Goal: Task Accomplishment & Management: Complete application form

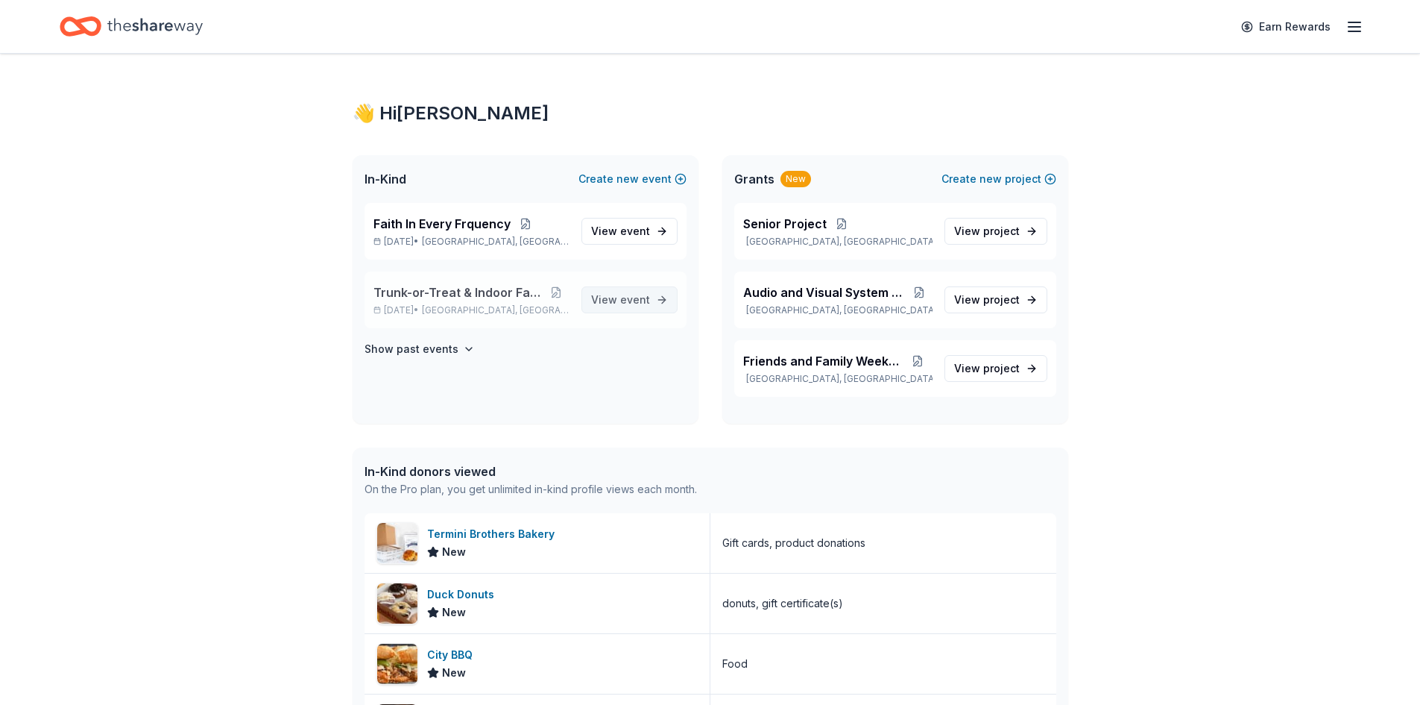
click at [631, 295] on span "event" at bounding box center [635, 299] width 30 height 13
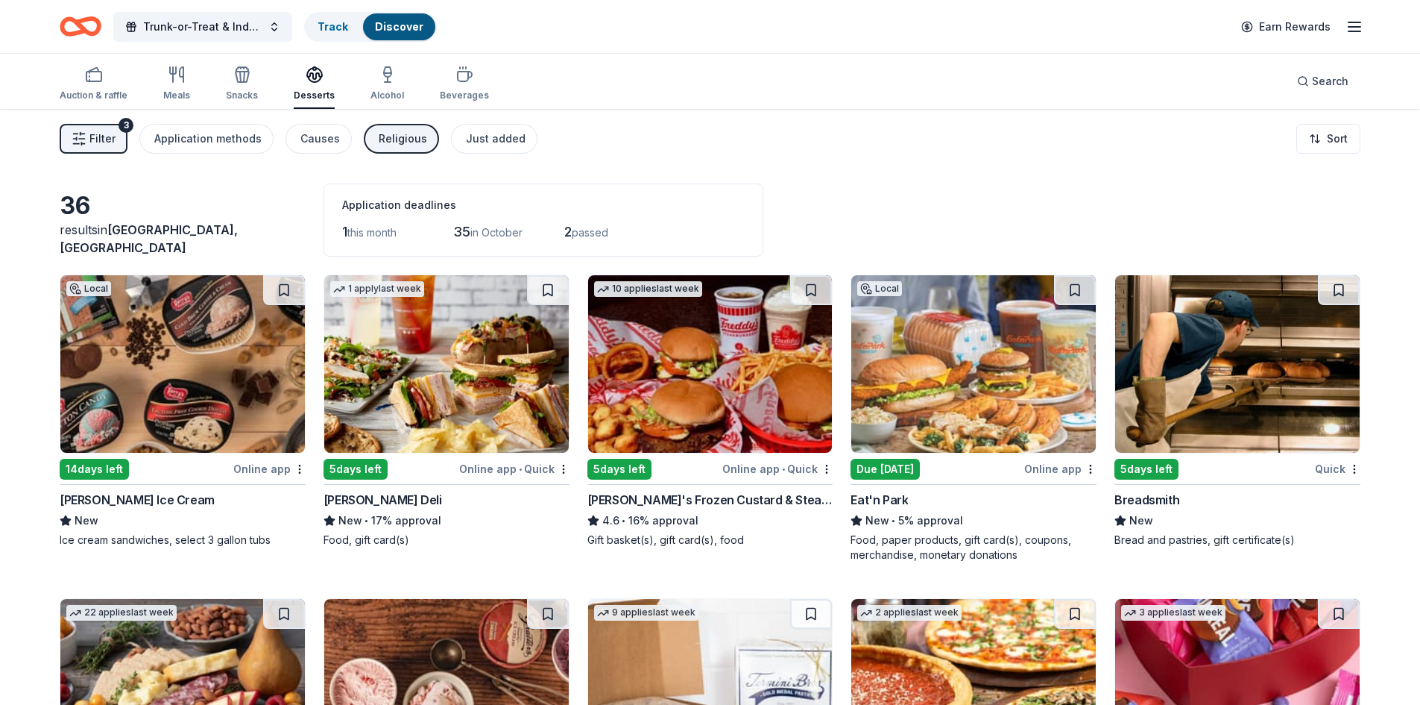
click at [370, 144] on button "Religious" at bounding box center [401, 139] width 75 height 30
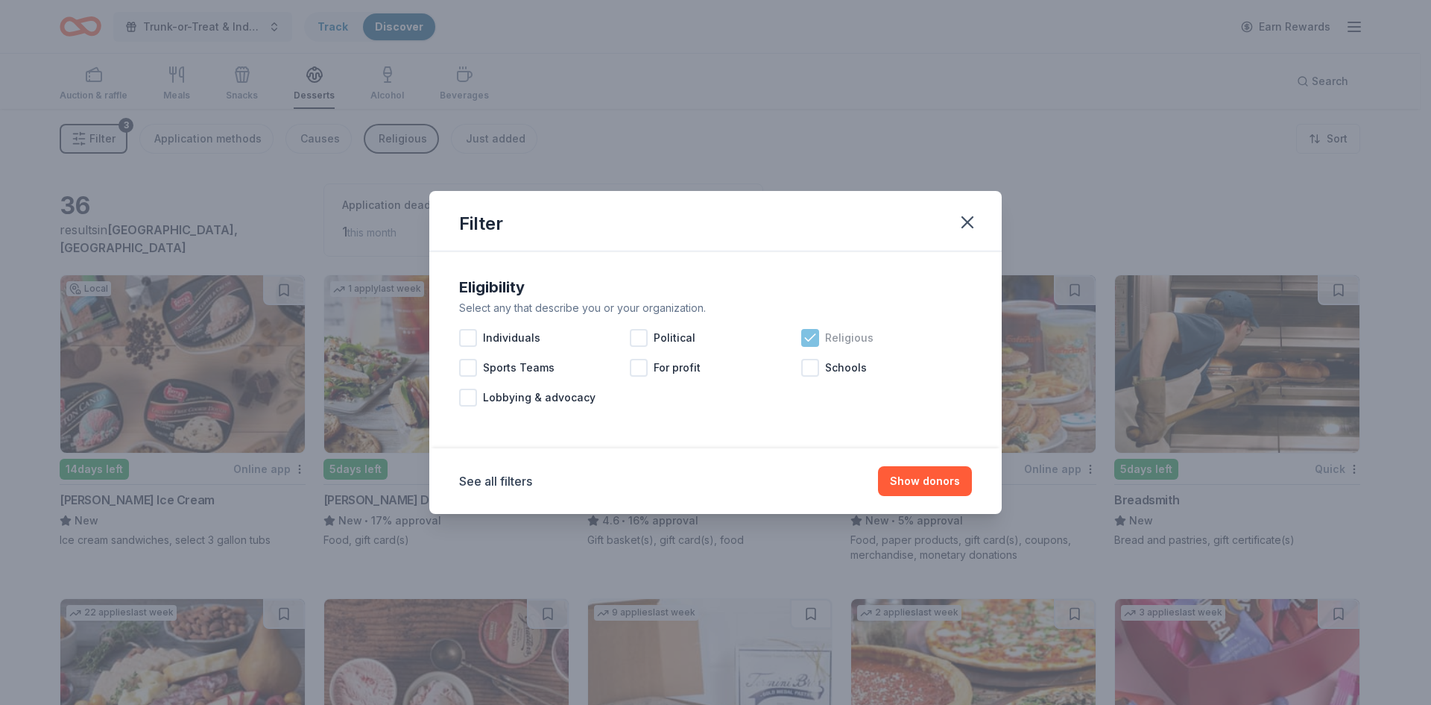
click at [813, 336] on icon at bounding box center [810, 337] width 15 height 15
click at [486, 479] on button "See all filters" at bounding box center [495, 481] width 73 height 18
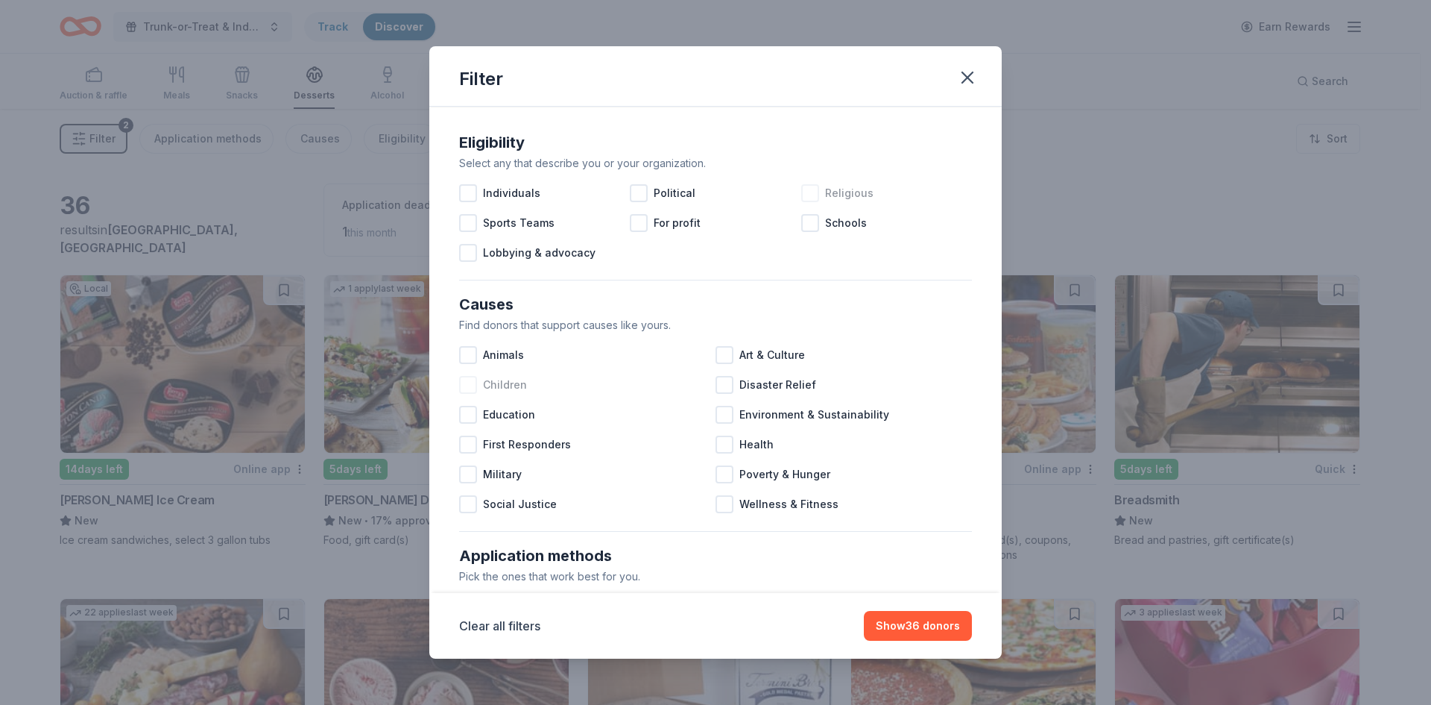
click at [467, 380] on div at bounding box center [468, 385] width 18 height 18
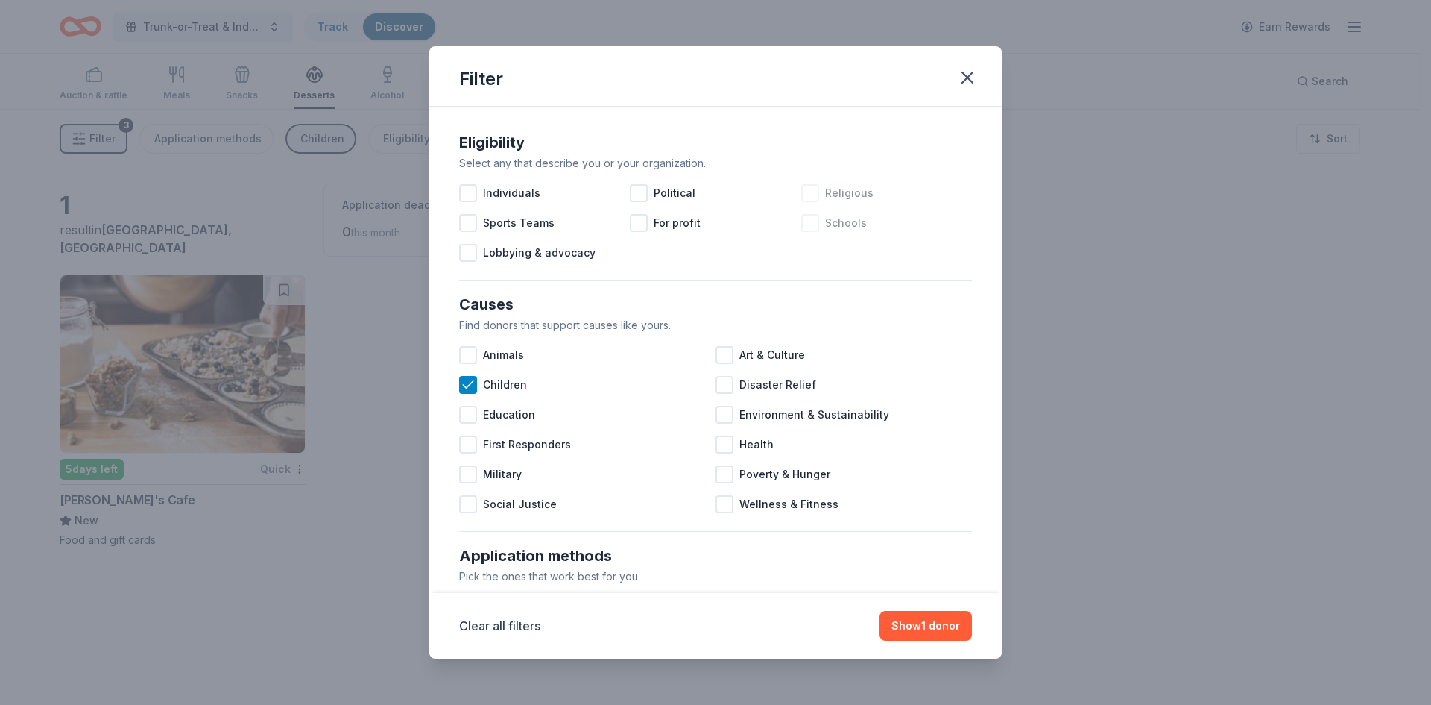
click at [807, 223] on div at bounding box center [810, 223] width 18 height 18
click at [807, 224] on icon at bounding box center [810, 222] width 15 height 15
click at [476, 223] on div at bounding box center [468, 223] width 18 height 18
click at [465, 230] on icon at bounding box center [468, 222] width 15 height 15
click at [469, 196] on div at bounding box center [468, 193] width 18 height 18
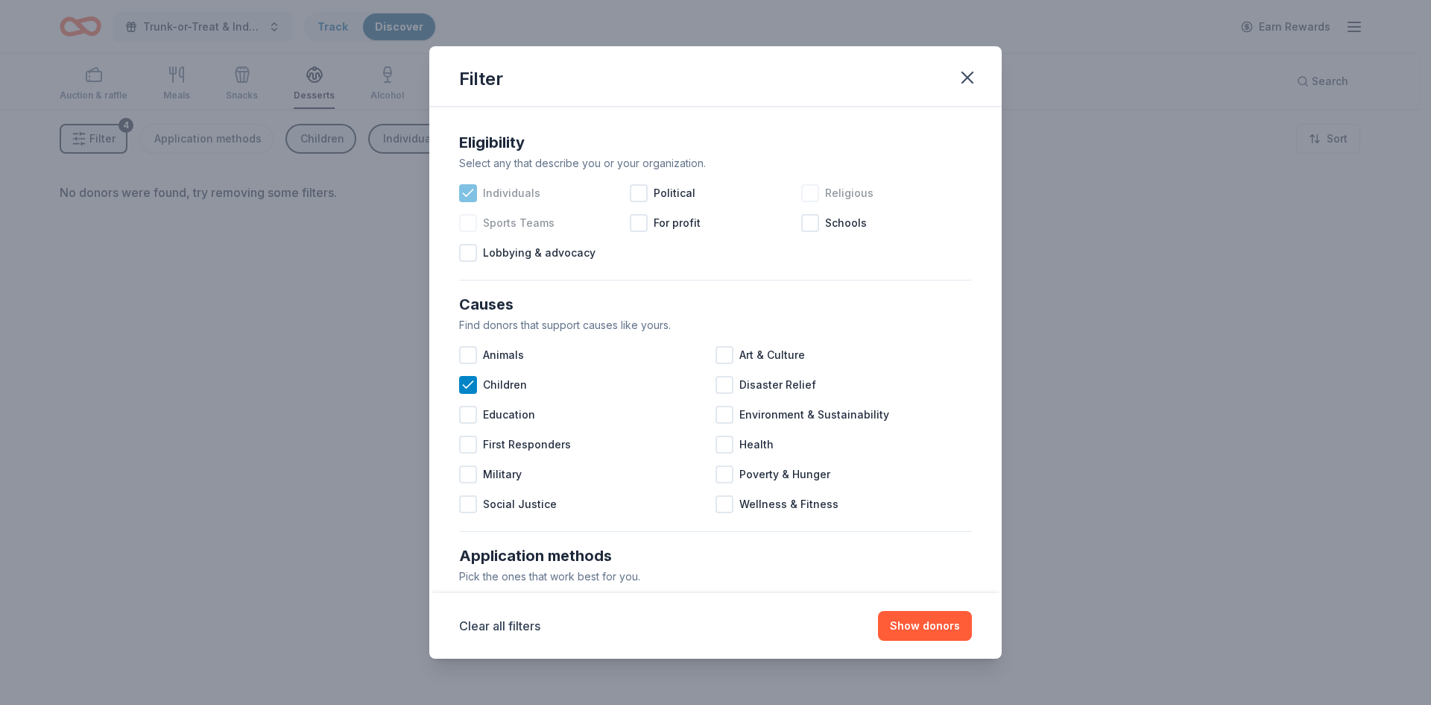
click at [469, 196] on icon at bounding box center [468, 193] width 15 height 15
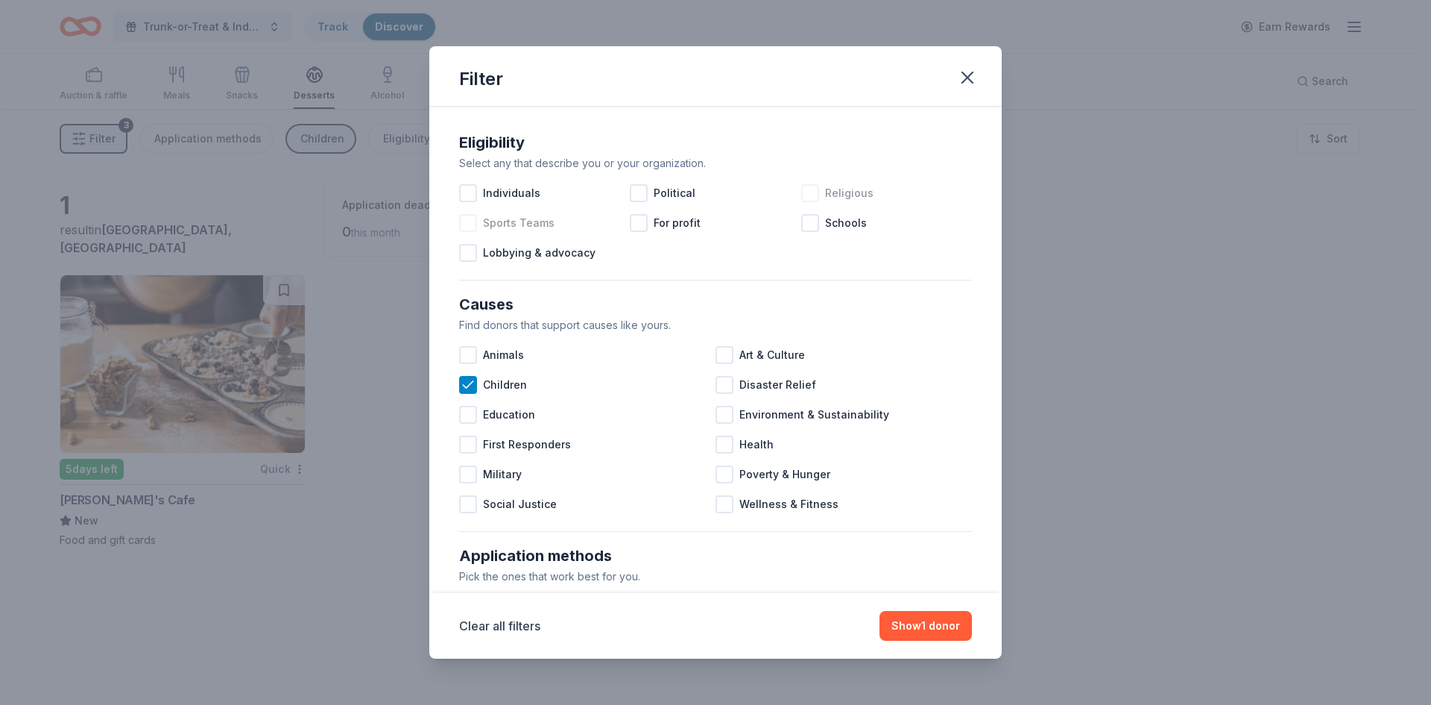
click at [825, 198] on span "Religious" at bounding box center [849, 193] width 48 height 18
click at [468, 384] on icon at bounding box center [468, 384] width 15 height 15
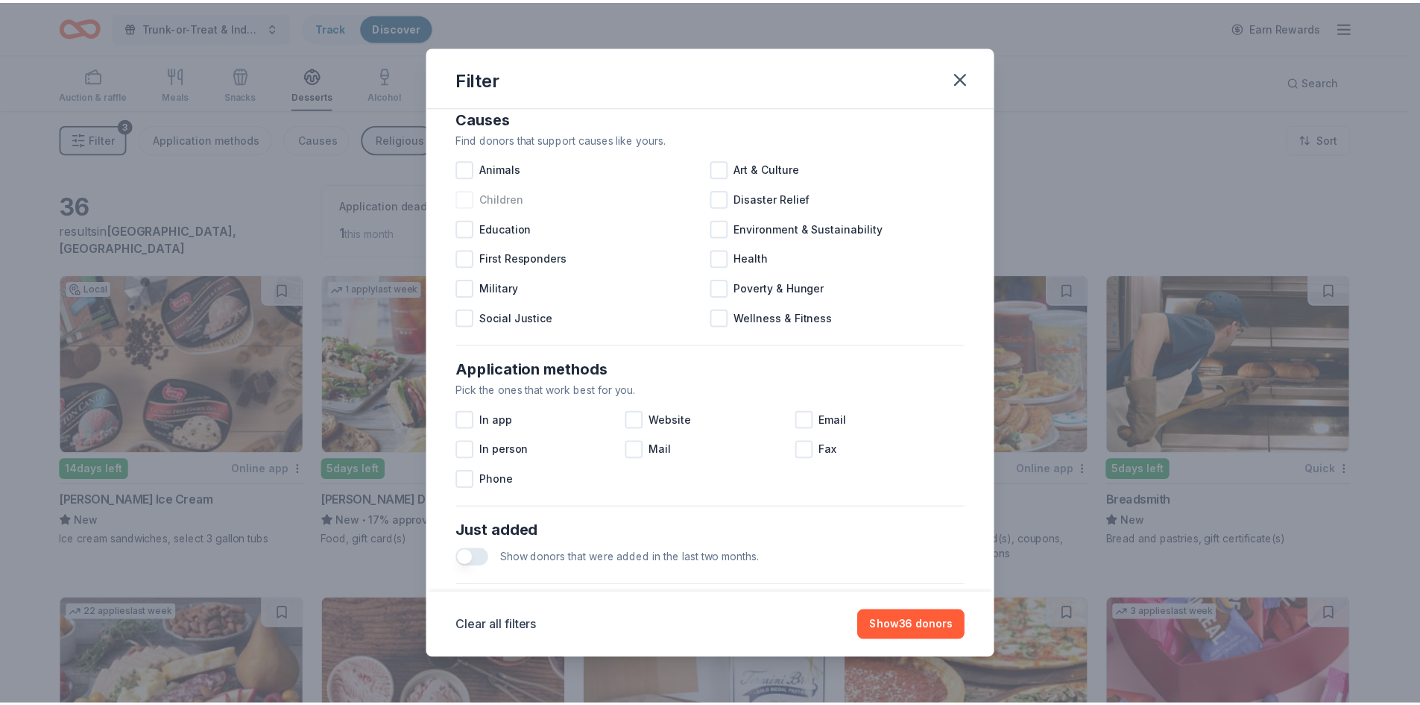
scroll to position [49, 0]
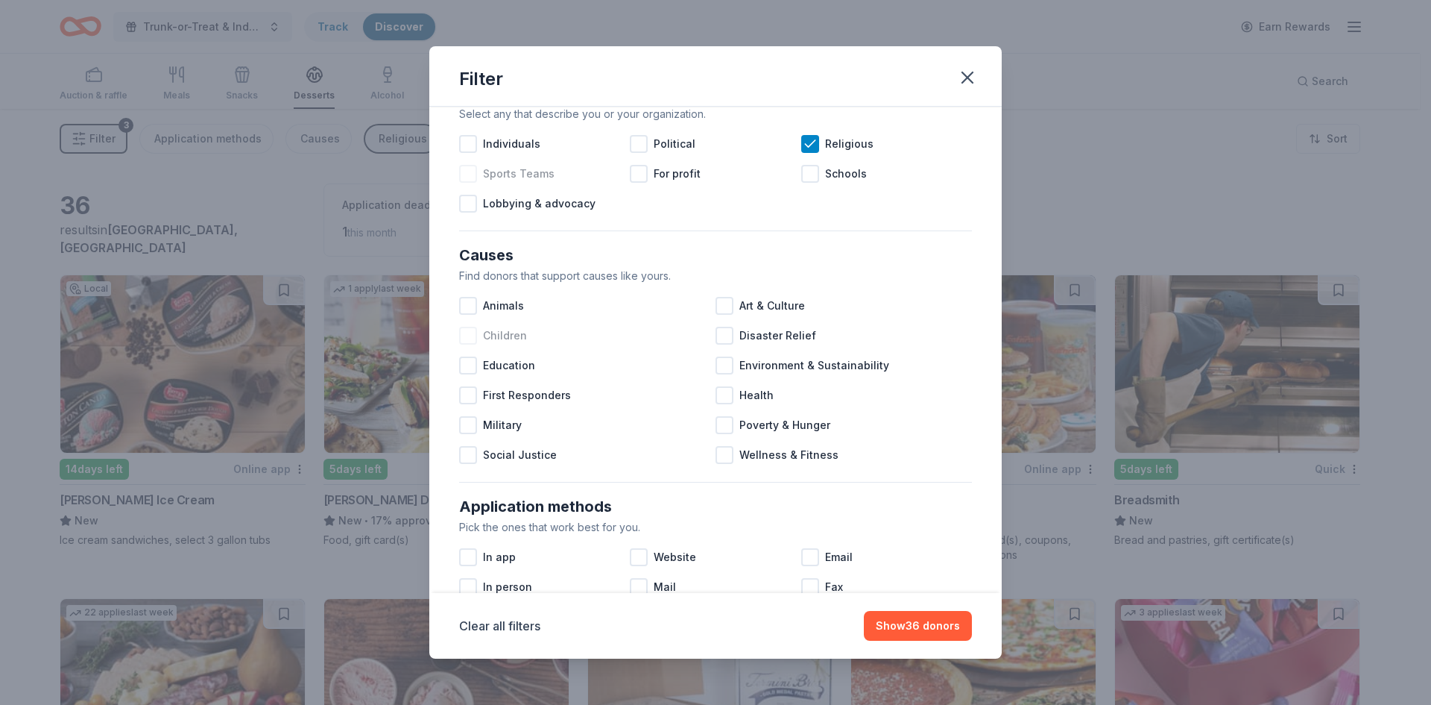
click at [807, 142] on icon at bounding box center [810, 143] width 15 height 15
click at [904, 625] on button "Show 36 donors" at bounding box center [918, 626] width 108 height 30
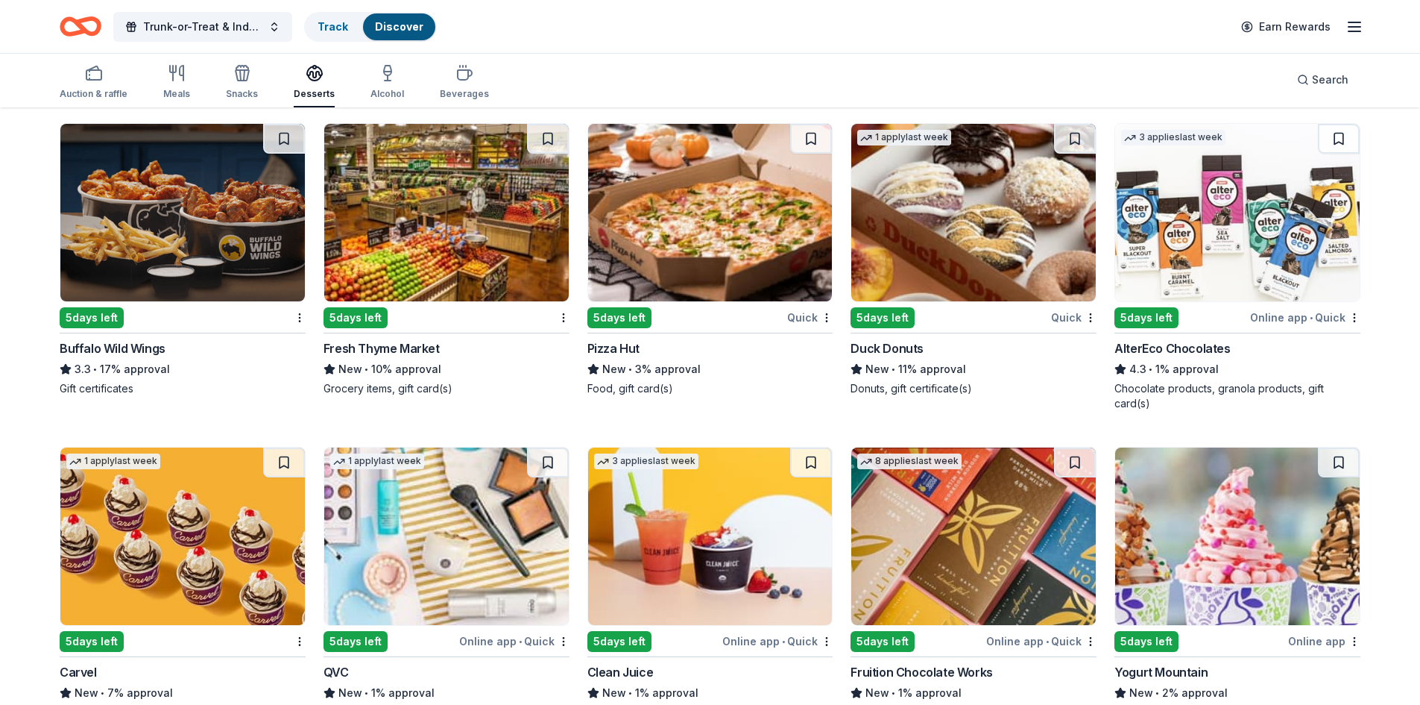
scroll to position [1729, 0]
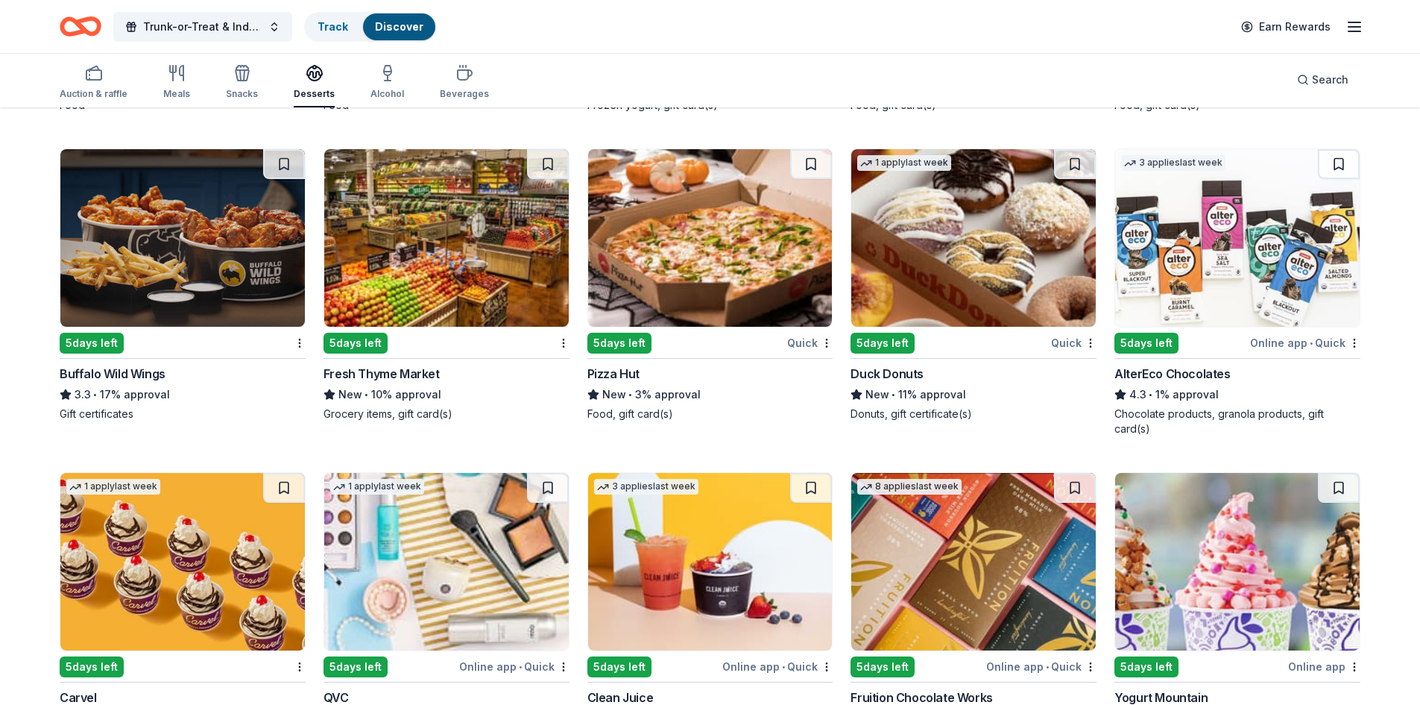
click at [1221, 297] on img at bounding box center [1237, 237] width 245 height 177
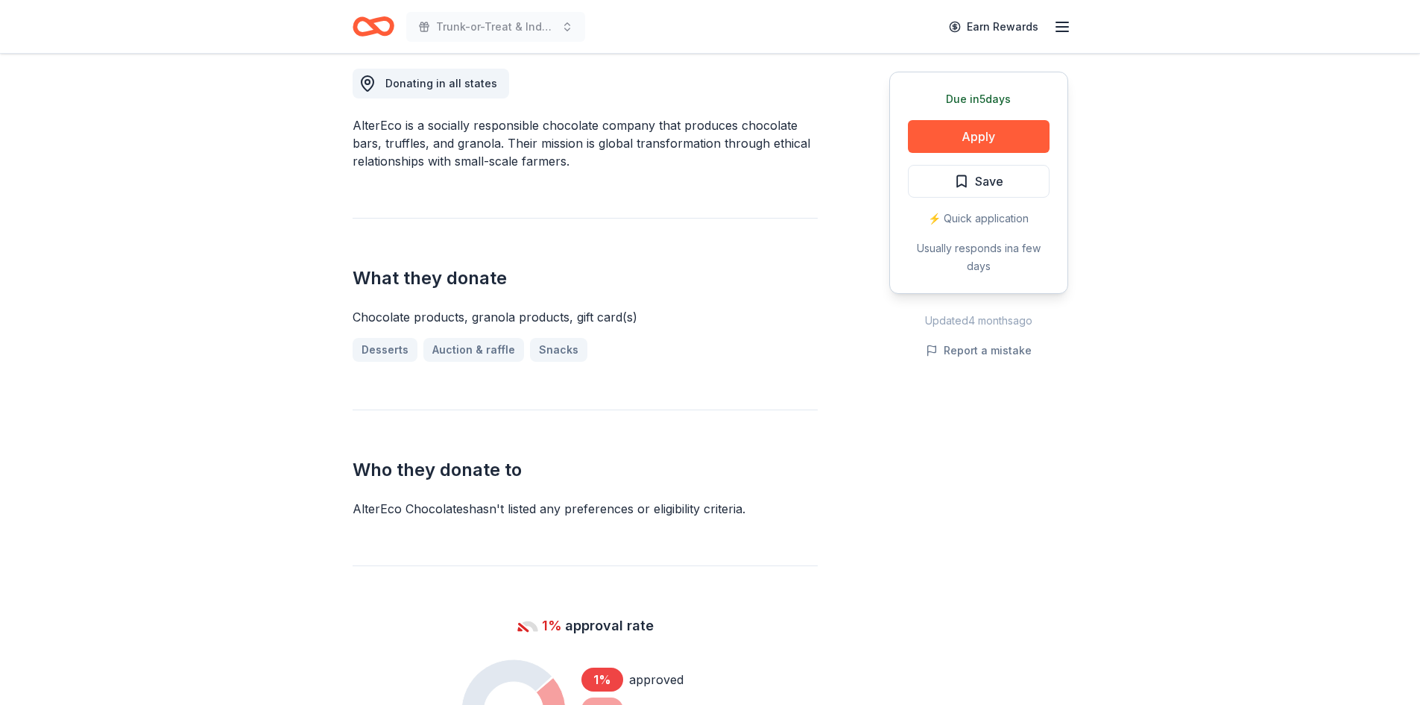
scroll to position [48, 0]
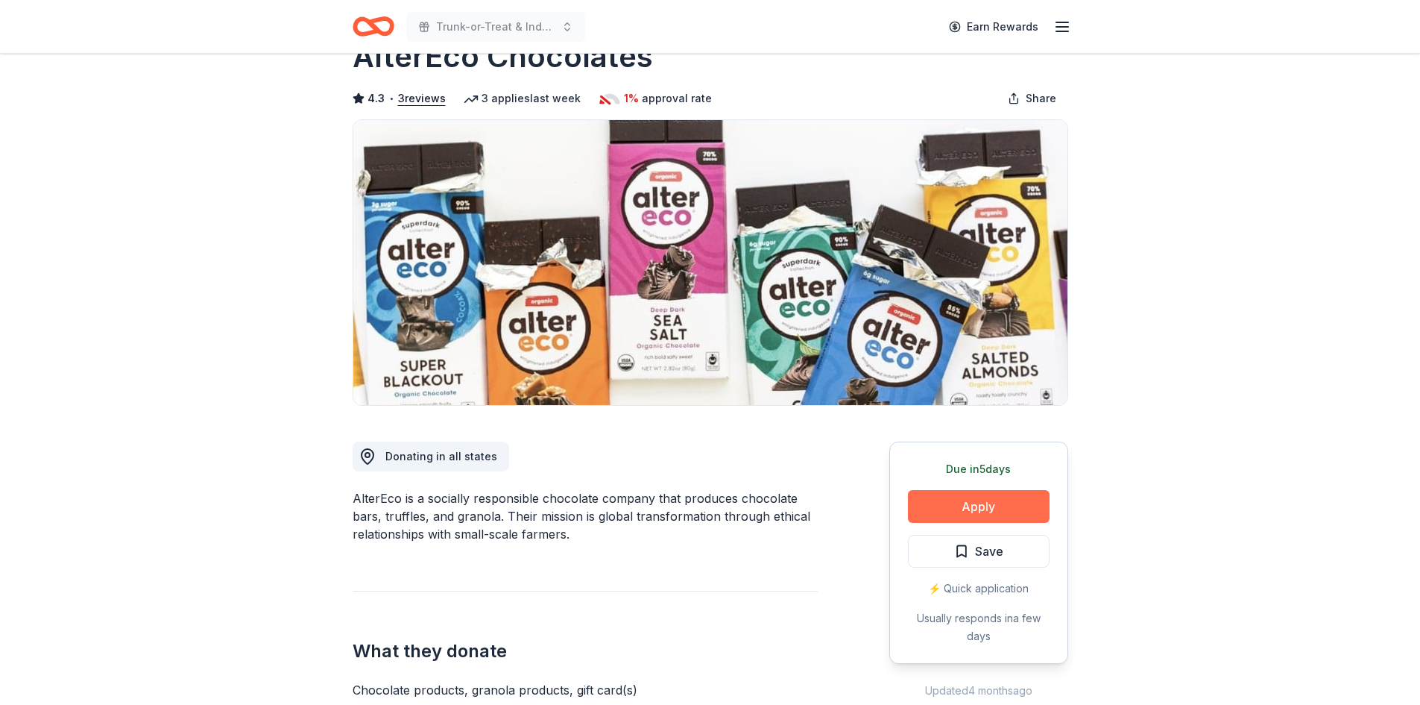
click at [966, 495] on button "Apply" at bounding box center [979, 506] width 142 height 33
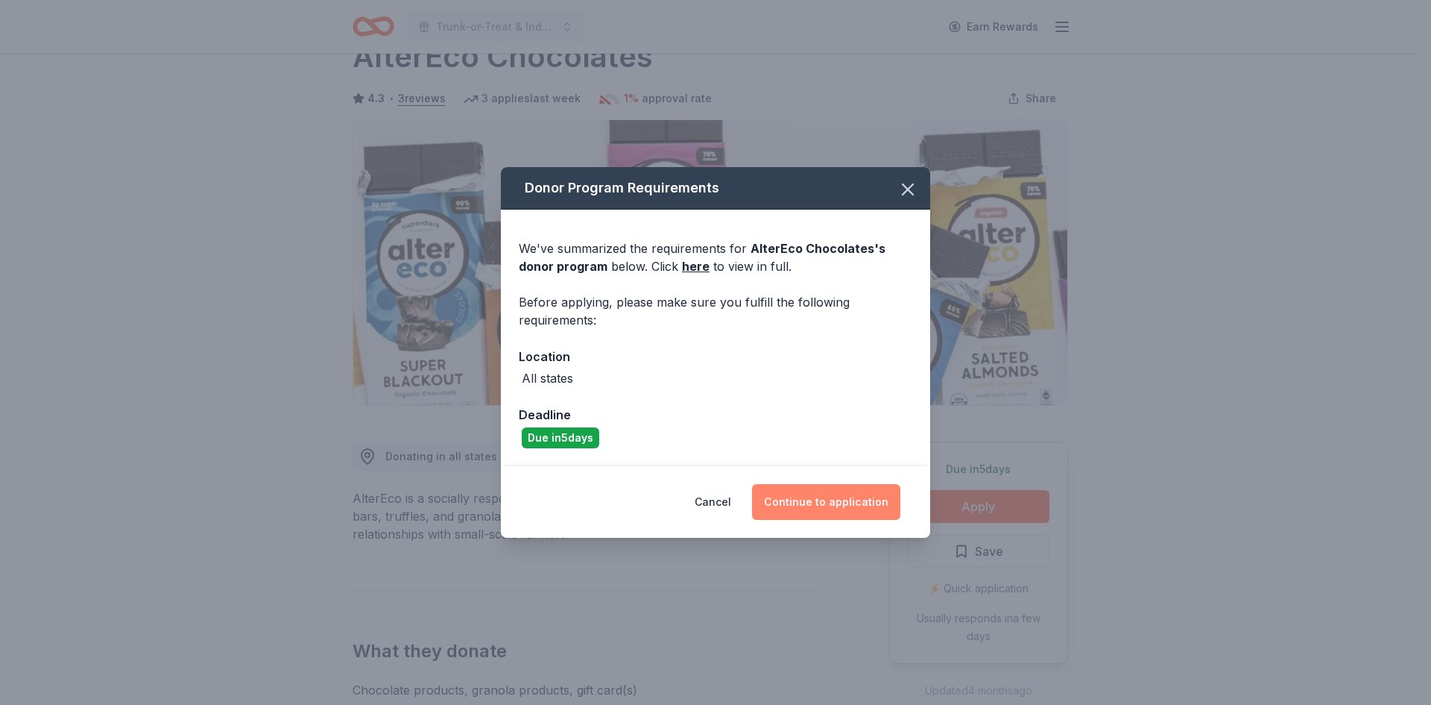
click at [825, 500] on button "Continue to application" at bounding box center [826, 502] width 148 height 36
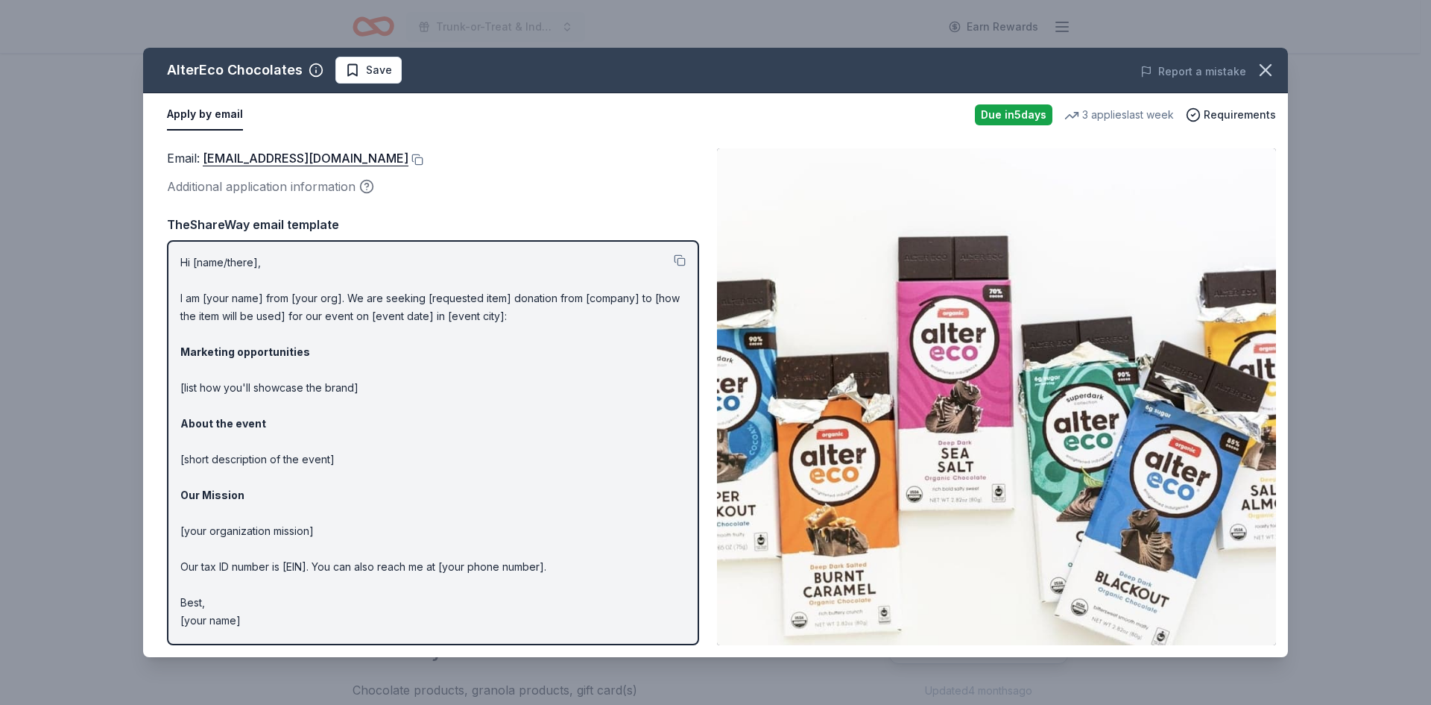
drag, startPoint x: 359, startPoint y: 160, endPoint x: 374, endPoint y: 175, distance: 21.1
click at [374, 175] on div "Email : shop@alterecofoods.com Additional application information" at bounding box center [433, 172] width 532 height 48
click at [409, 165] on button at bounding box center [416, 160] width 15 height 12
drag, startPoint x: 297, startPoint y: 71, endPoint x: 168, endPoint y: 66, distance: 129.8
click at [168, 66] on div "AlterEco Chocolates" at bounding box center [235, 70] width 136 height 24
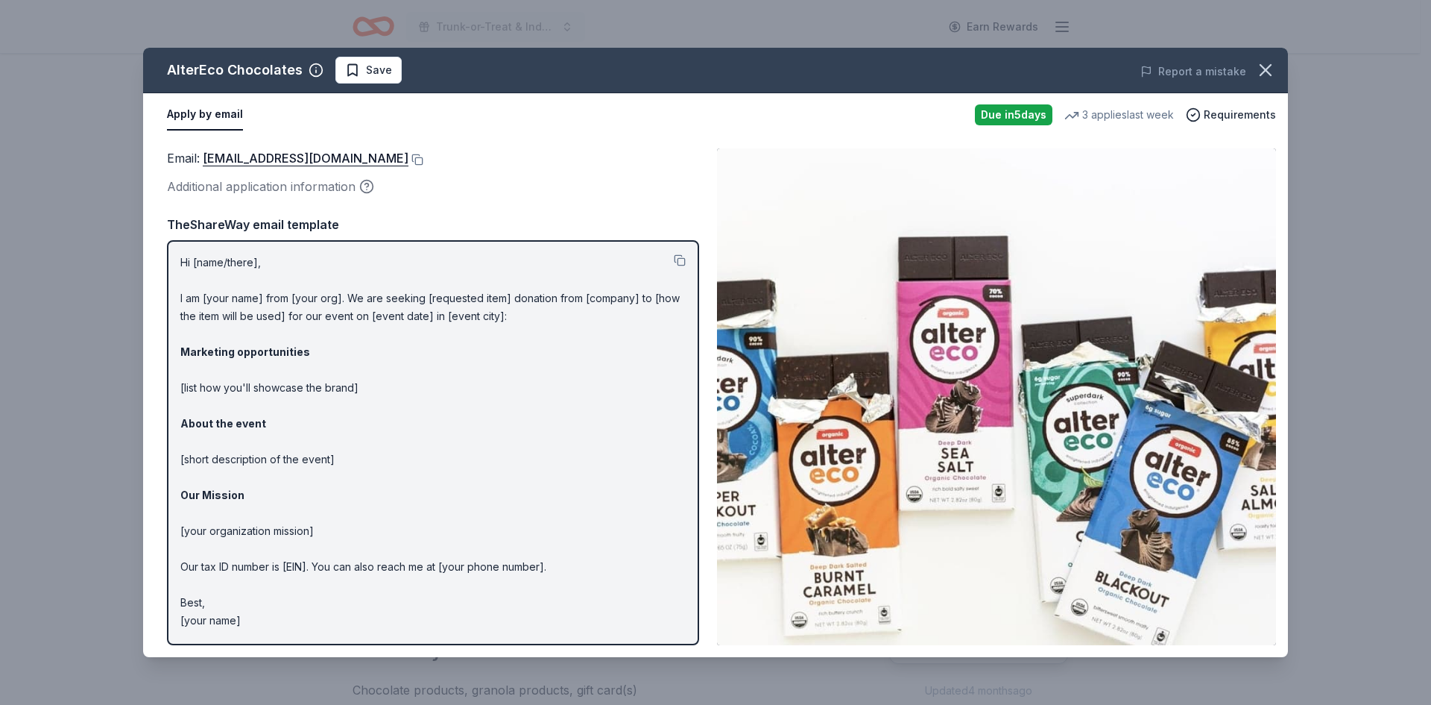
drag, startPoint x: 168, startPoint y: 66, endPoint x: 210, endPoint y: 71, distance: 42.8
click at [210, 71] on div "AlterEco Chocolates" at bounding box center [235, 70] width 136 height 24
click at [684, 256] on button at bounding box center [680, 260] width 12 height 12
click at [1258, 75] on icon "button" at bounding box center [1266, 70] width 21 height 21
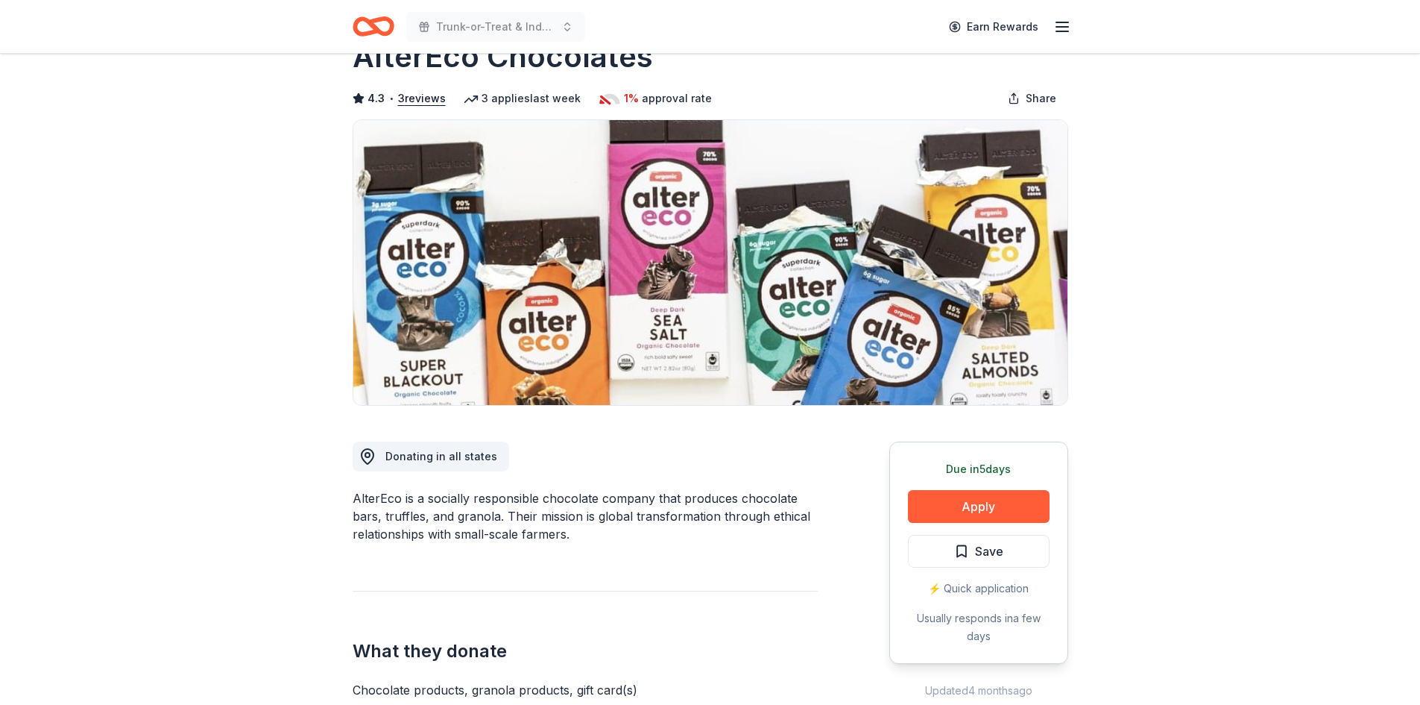
scroll to position [0, 0]
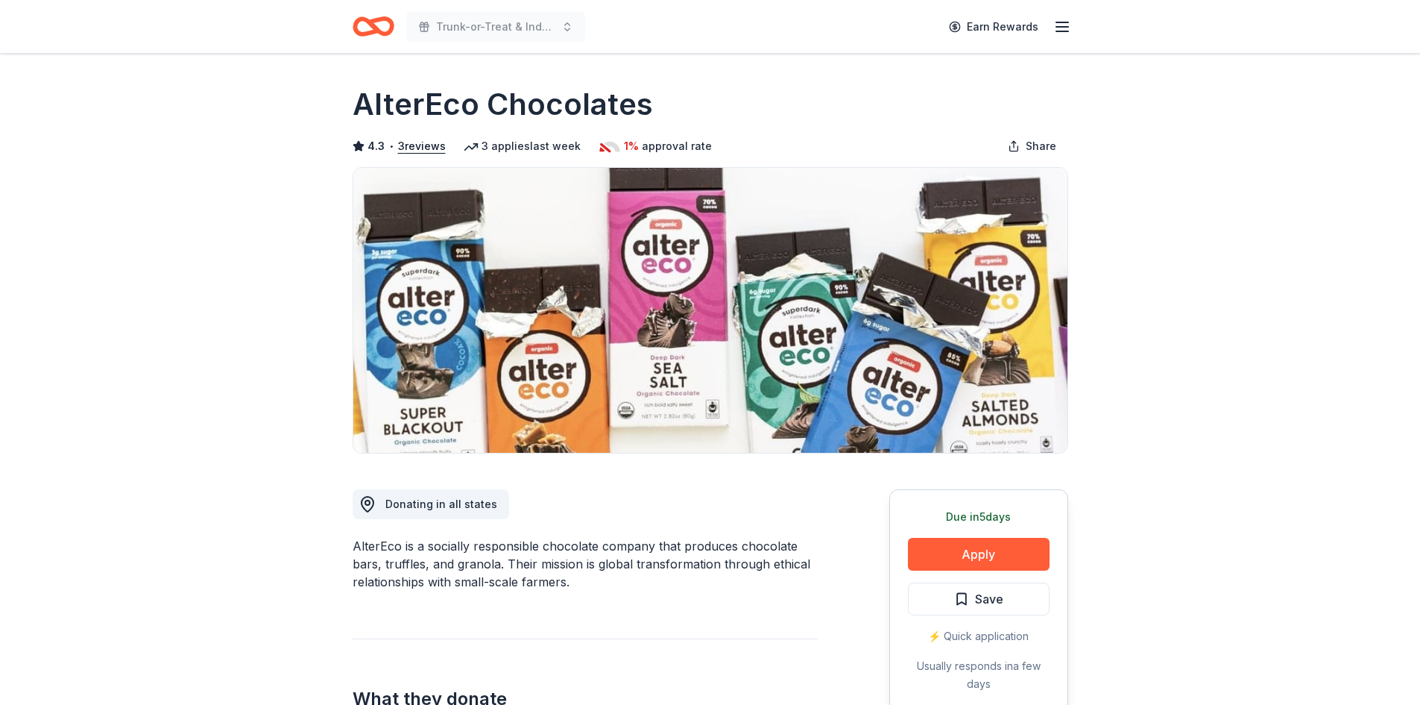
drag, startPoint x: 675, startPoint y: 112, endPoint x: 402, endPoint y: 92, distance: 273.6
click at [402, 92] on div "AlterEco Chocolates" at bounding box center [711, 105] width 716 height 42
click at [388, 103] on h1 "AlterEco Chocolates" at bounding box center [503, 105] width 300 height 42
drag, startPoint x: 400, startPoint y: 546, endPoint x: 350, endPoint y: 544, distance: 50.0
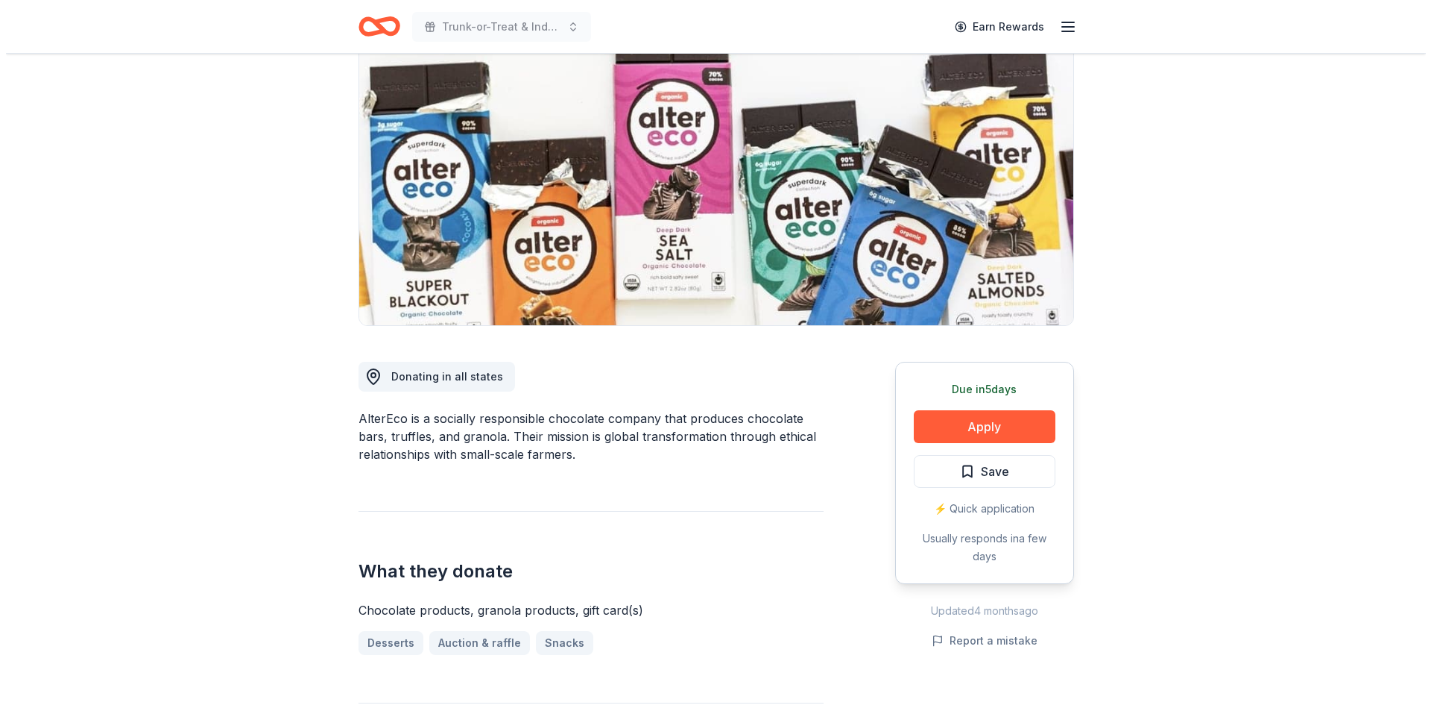
scroll to position [373, 0]
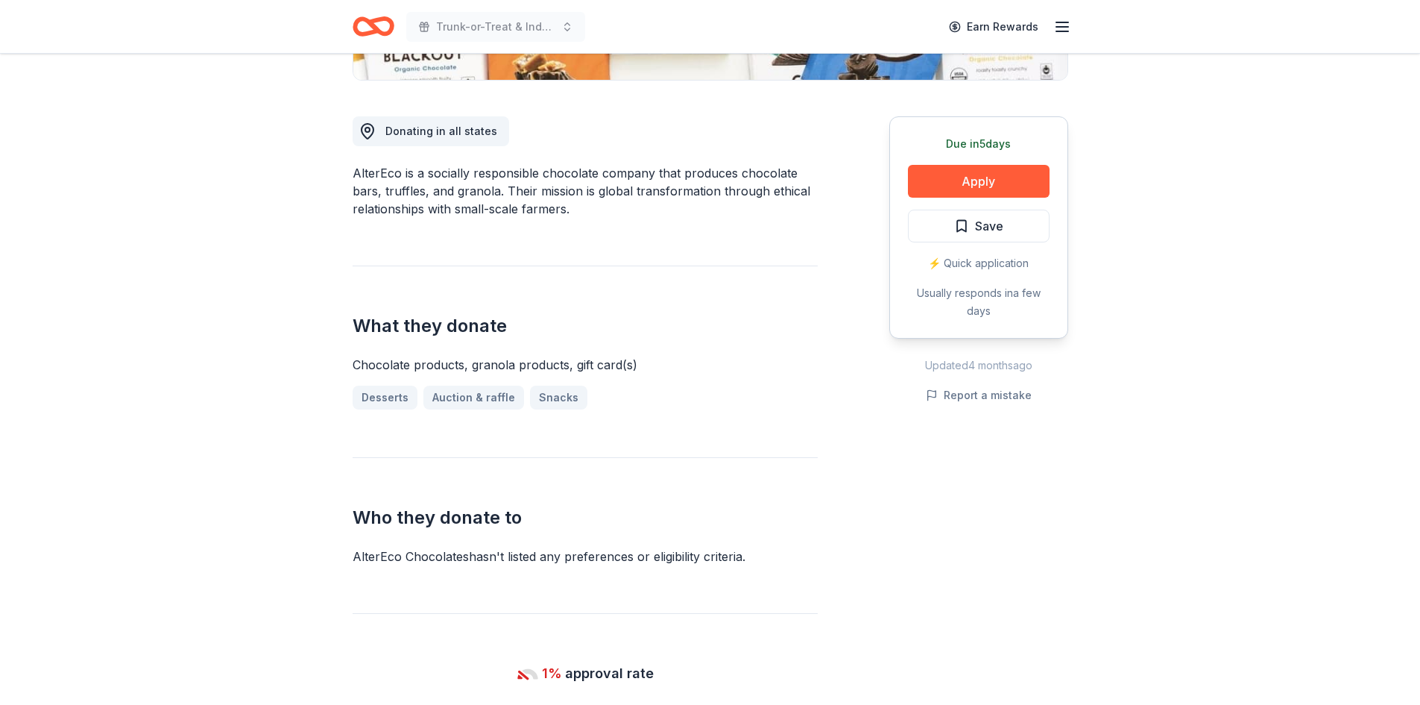
drag, startPoint x: 353, startPoint y: 555, endPoint x: 438, endPoint y: 558, distance: 85.0
click at [438, 558] on div "AlterEco Chocolates hasn ' t listed any preferences or eligibility criteria." at bounding box center [585, 556] width 465 height 18
click at [962, 221] on span "Save" at bounding box center [978, 225] width 49 height 19
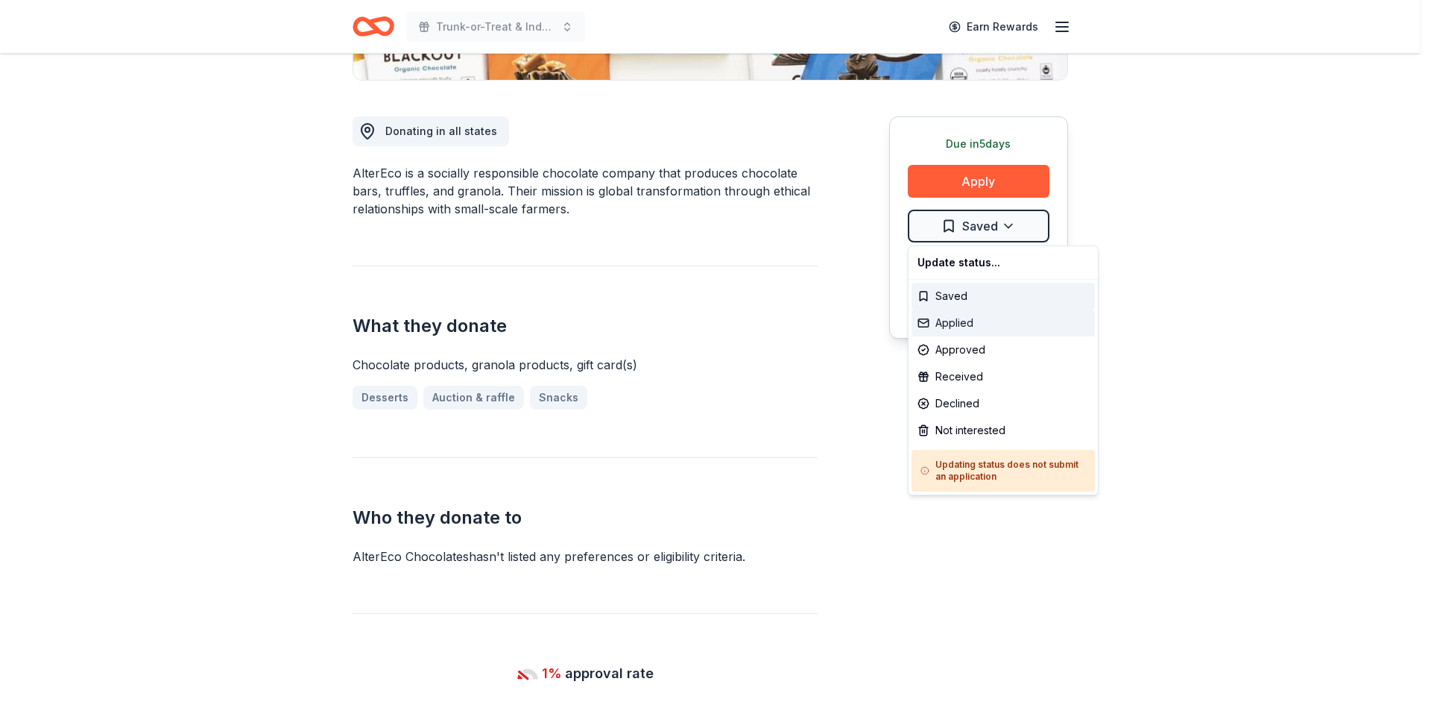
click at [960, 324] on div "Applied" at bounding box center [1003, 322] width 183 height 27
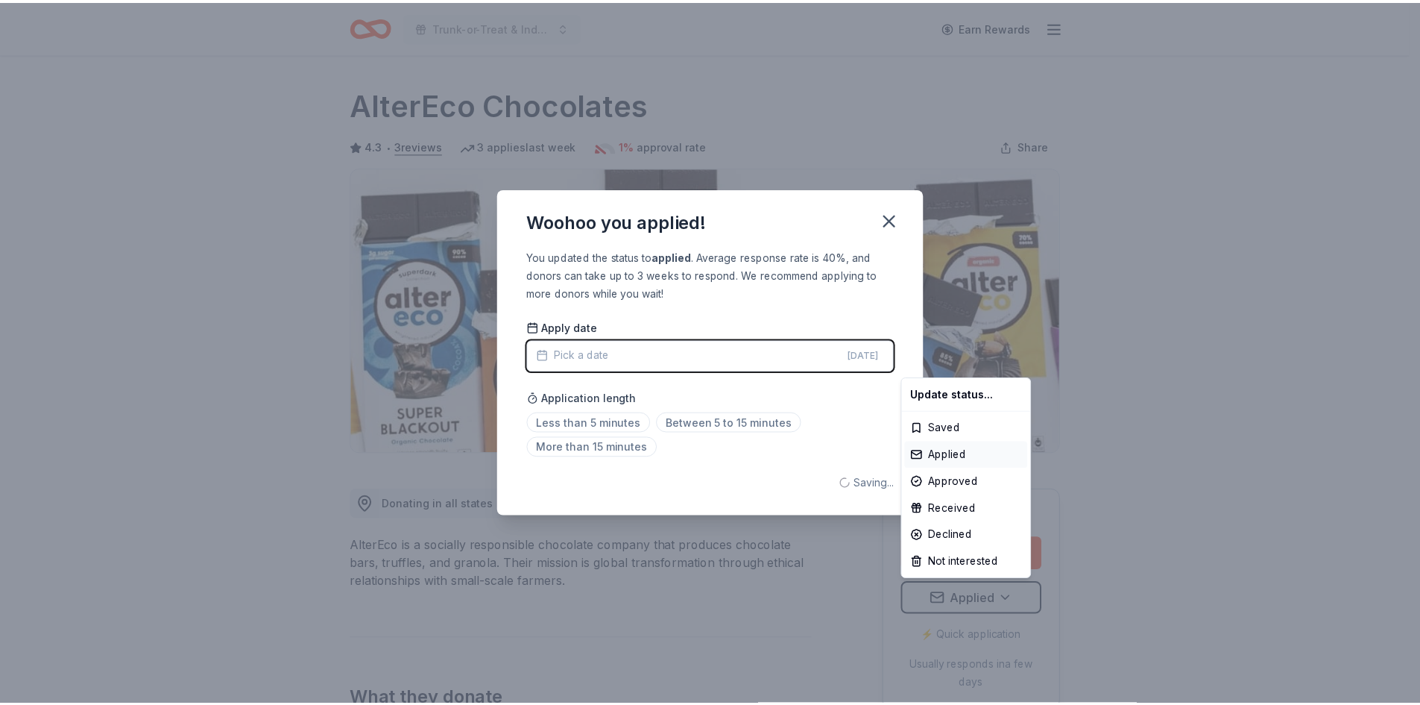
scroll to position [0, 0]
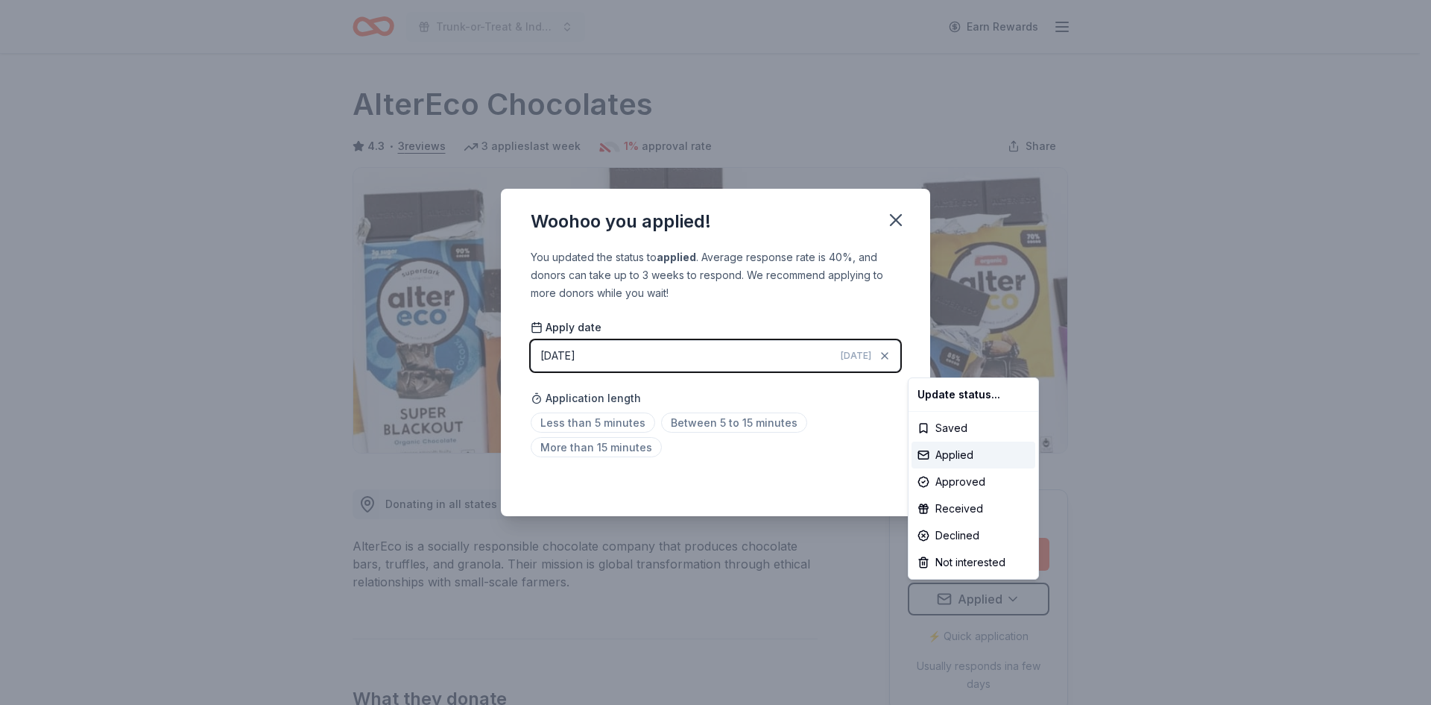
click at [900, 222] on html "Trunk-or-Treat & Indoor Fall Fest Earn Rewards Due in 5 days Share AlterEco Cho…" at bounding box center [715, 352] width 1431 height 705
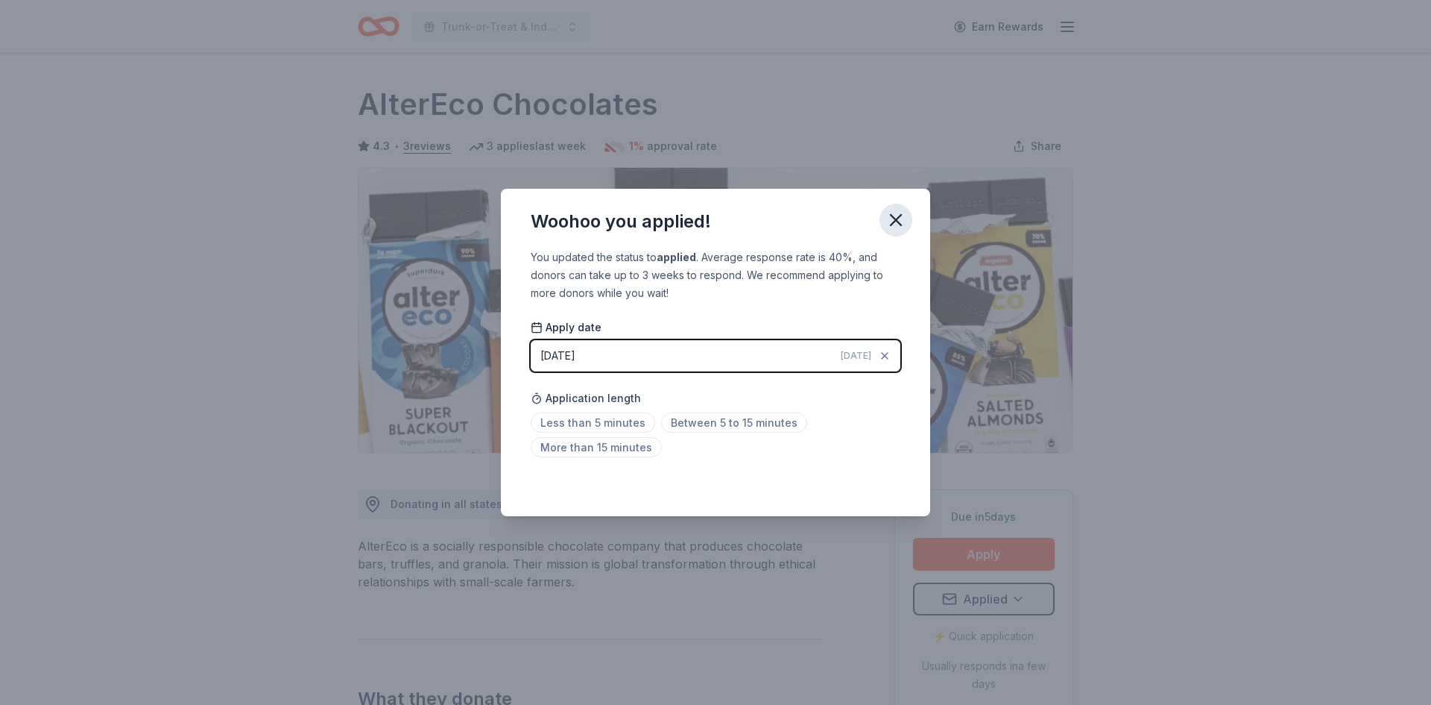
click at [896, 221] on icon "button" at bounding box center [896, 220] width 10 height 10
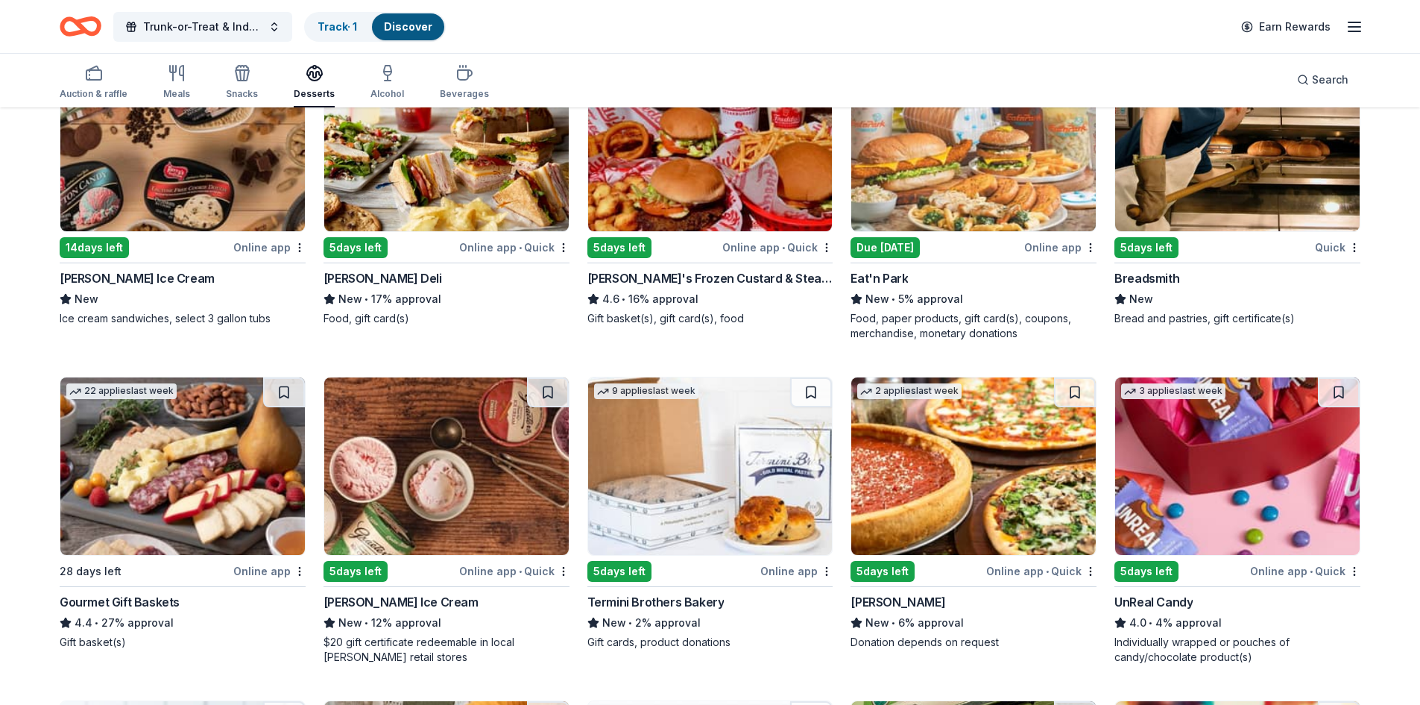
scroll to position [95, 0]
